Goal: Task Accomplishment & Management: Complete application form

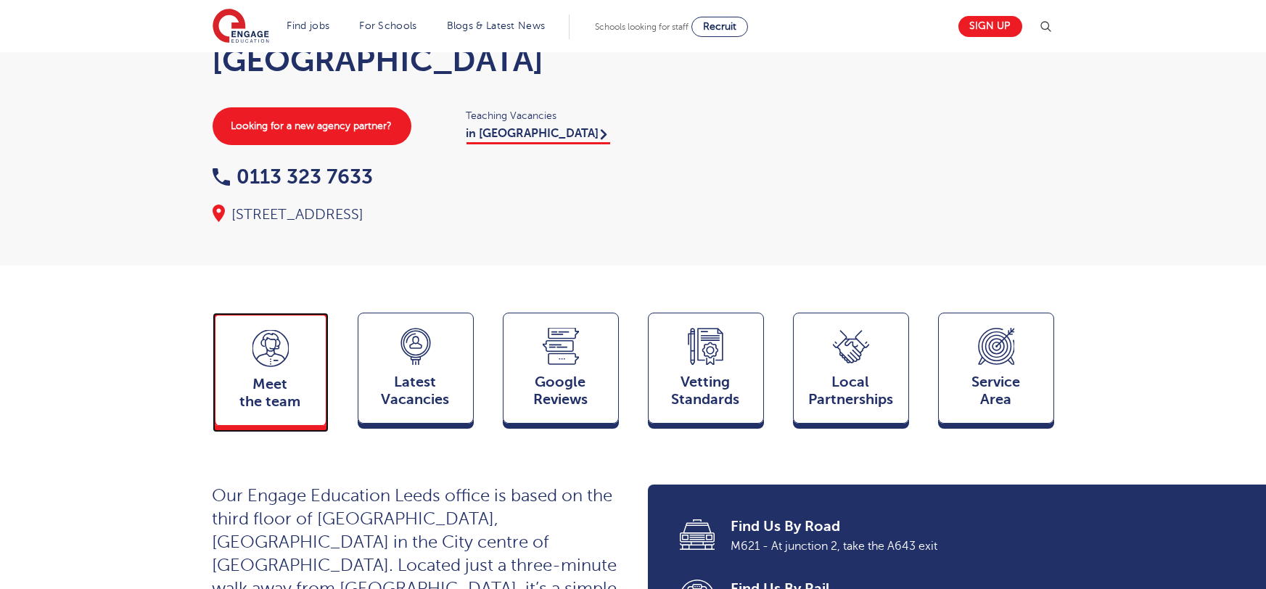
click at [281, 376] on span "Meet the team" at bounding box center [271, 393] width 96 height 35
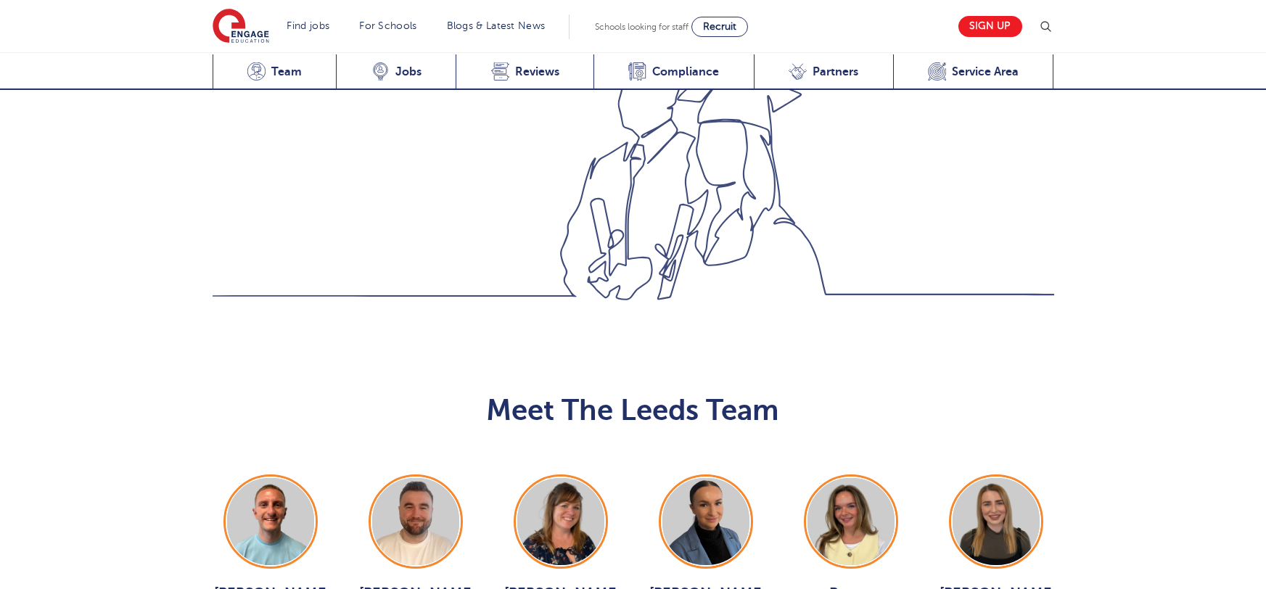
scroll to position [1584, 0]
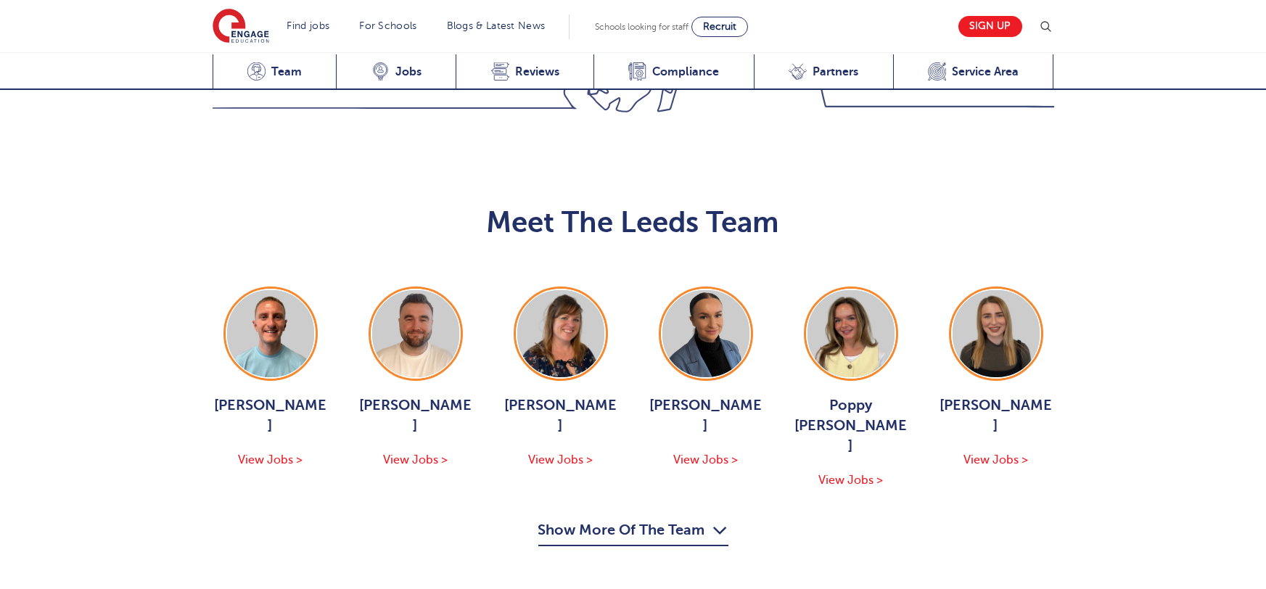
click at [651, 519] on button "Show More Of The Team" at bounding box center [633, 533] width 190 height 28
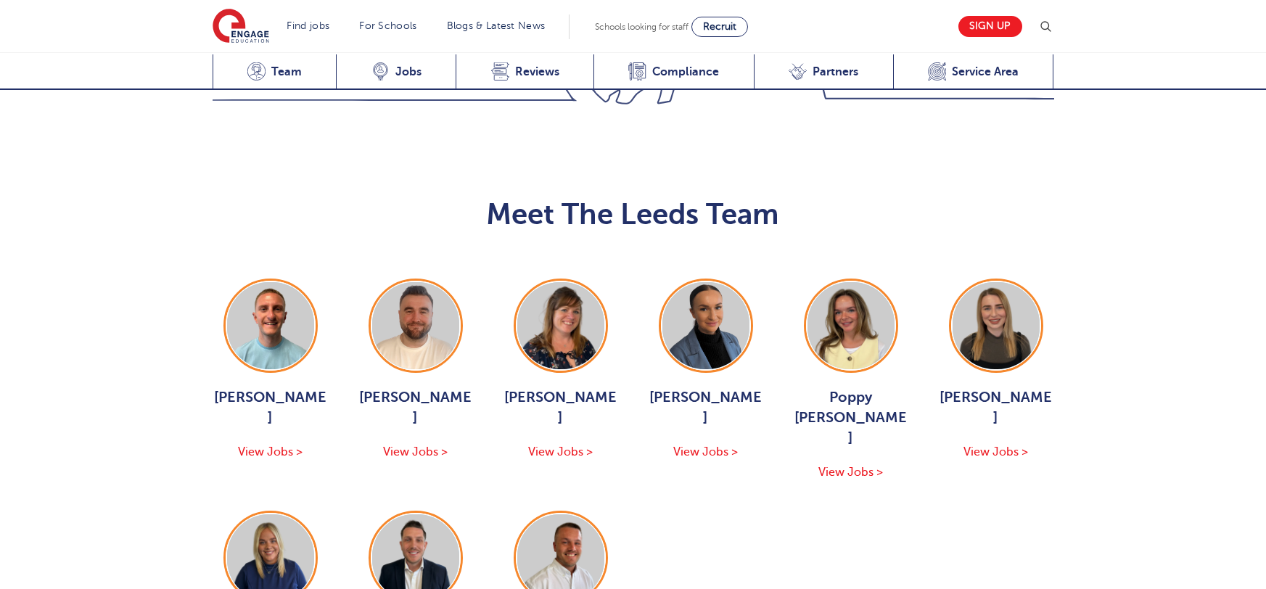
scroll to position [1599, 0]
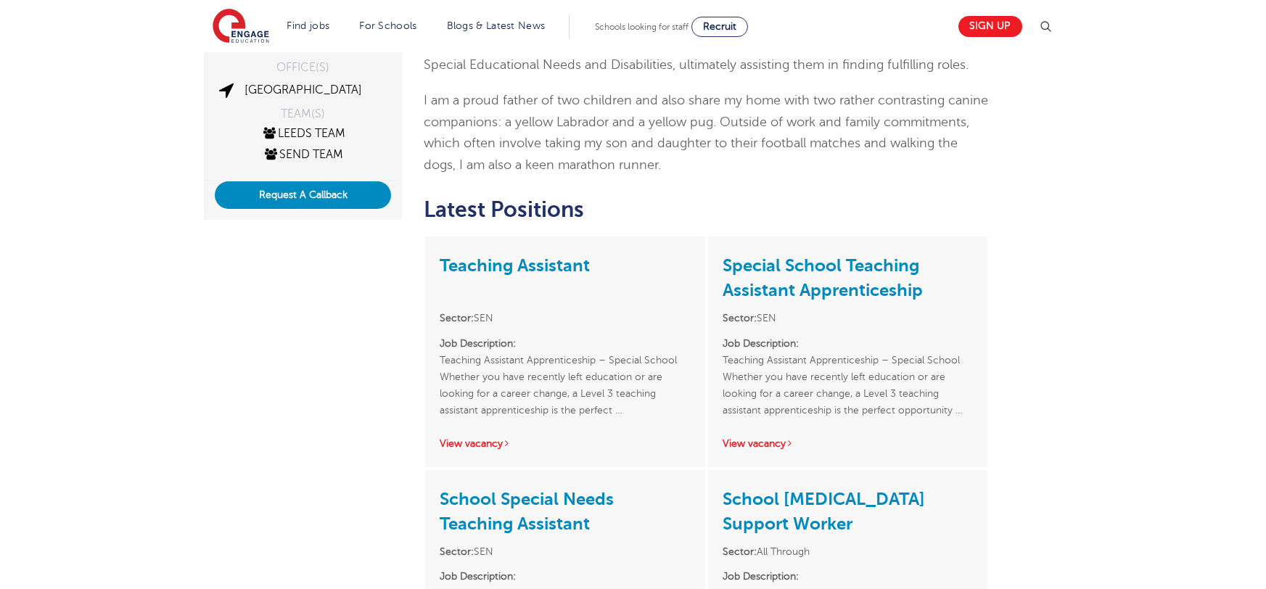
scroll to position [528, 0]
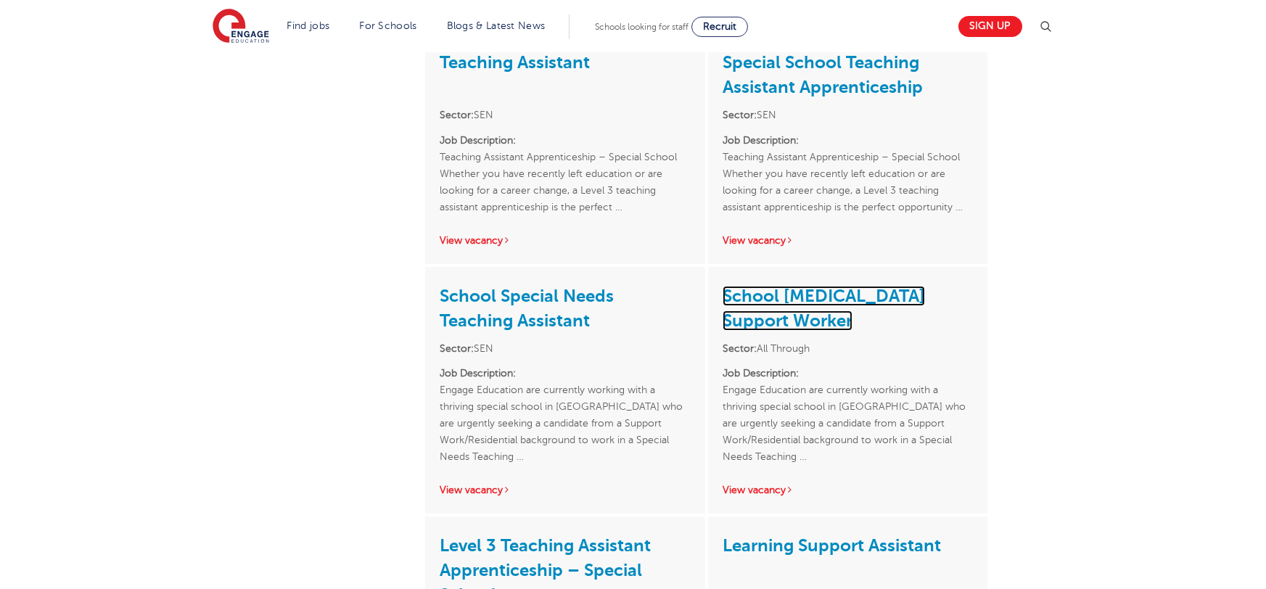
click at [763, 296] on link "School [MEDICAL_DATA] Support Worker" at bounding box center [824, 308] width 202 height 45
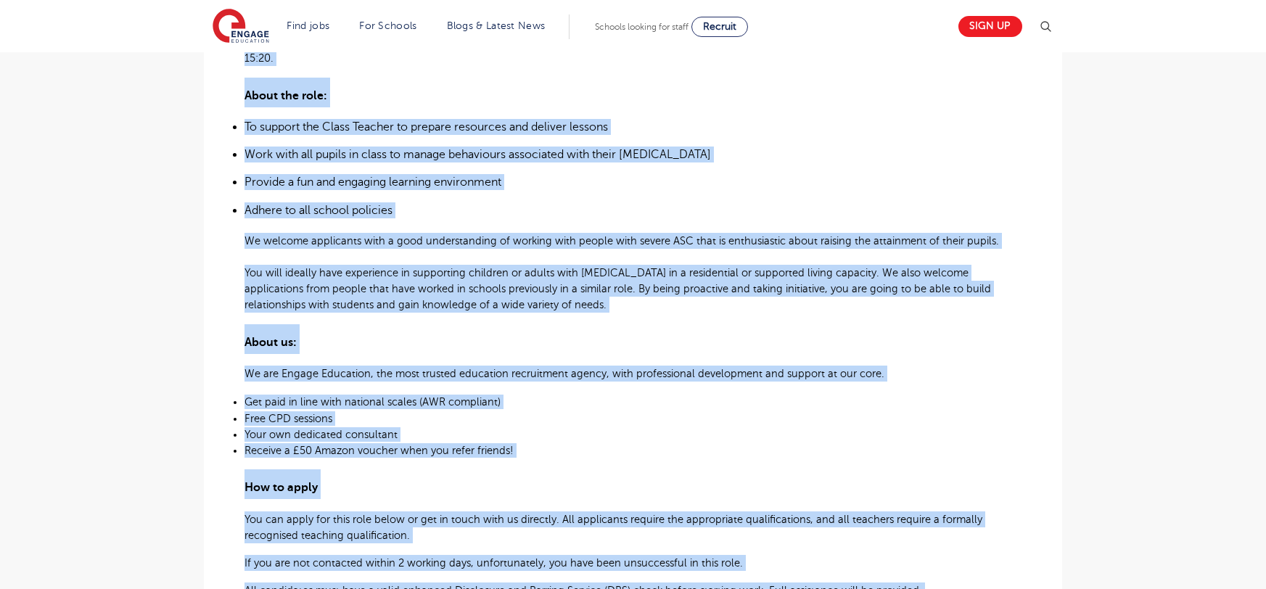
scroll to position [967, 0]
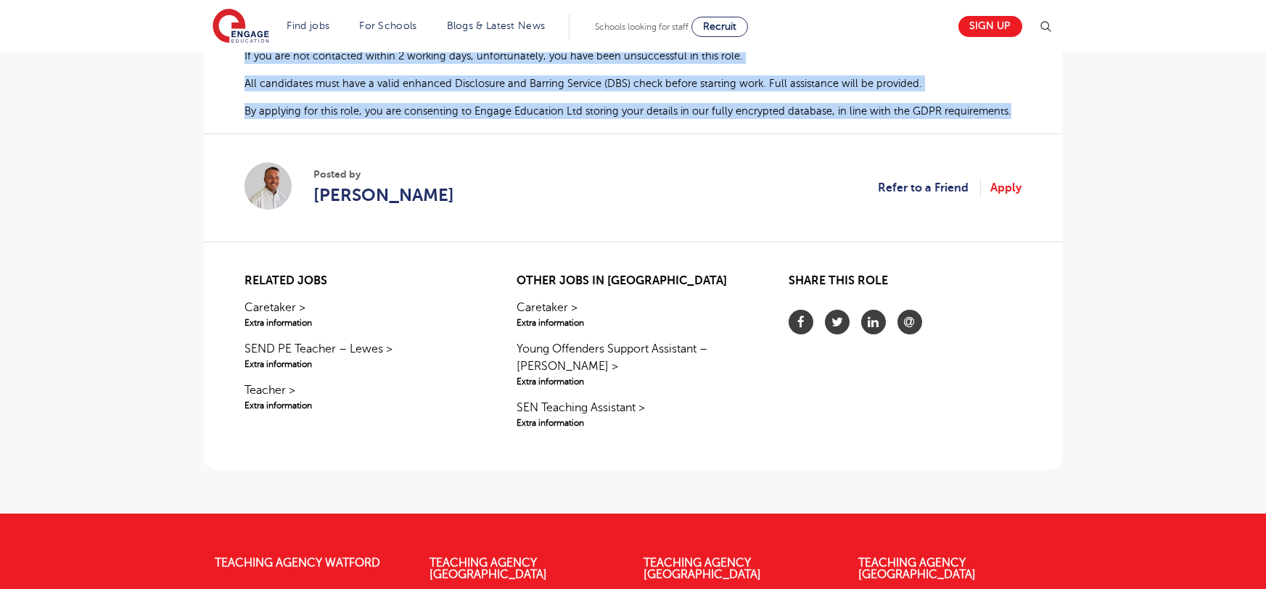
drag, startPoint x: 243, startPoint y: 224, endPoint x: 1026, endPoint y: 94, distance: 793.4
copy div "Engage Education are currently working with a thriving special school in Bradfo…"
